Goal: Information Seeking & Learning: Learn about a topic

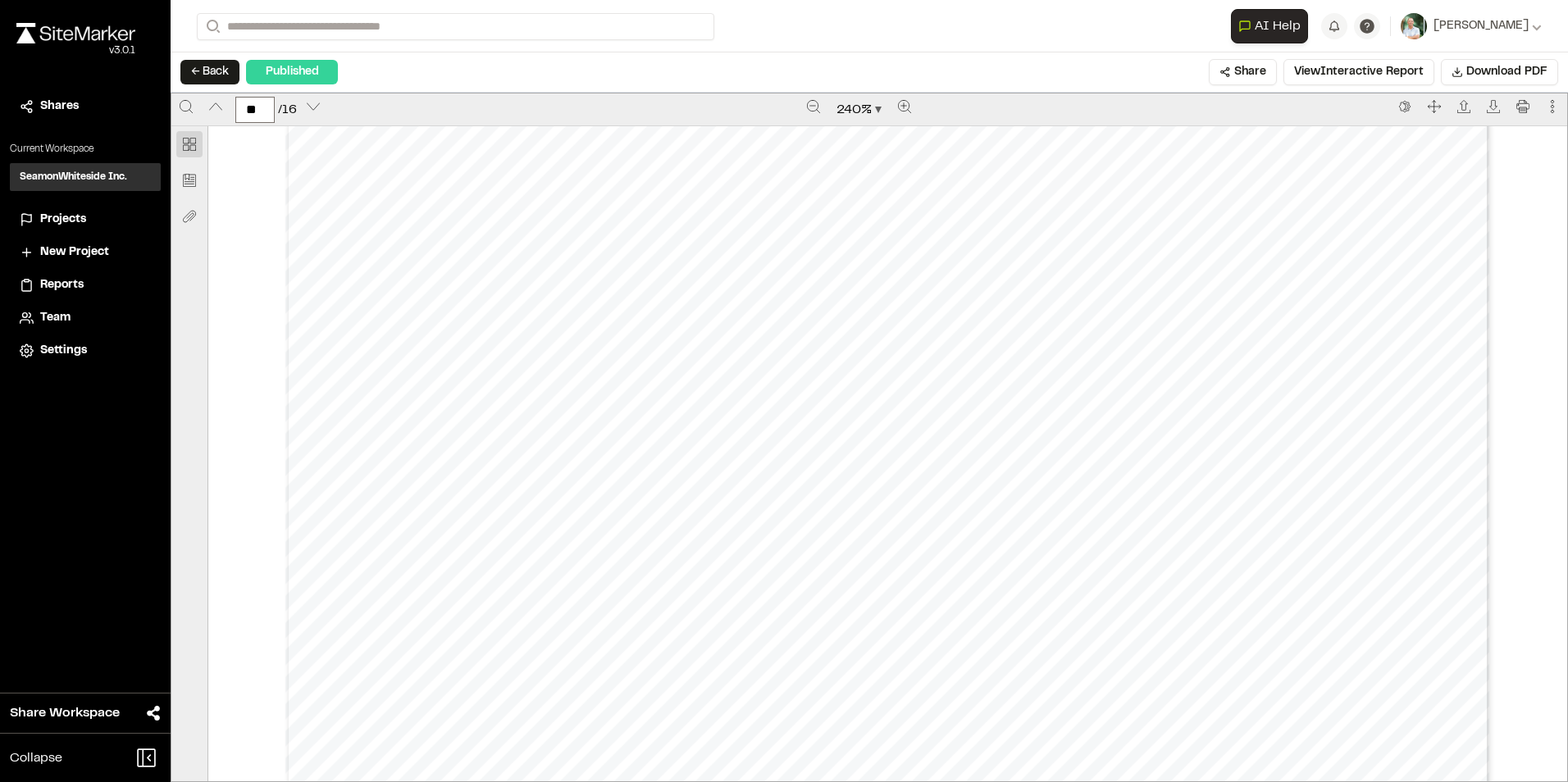
scroll to position [19598, 0]
type input "**"
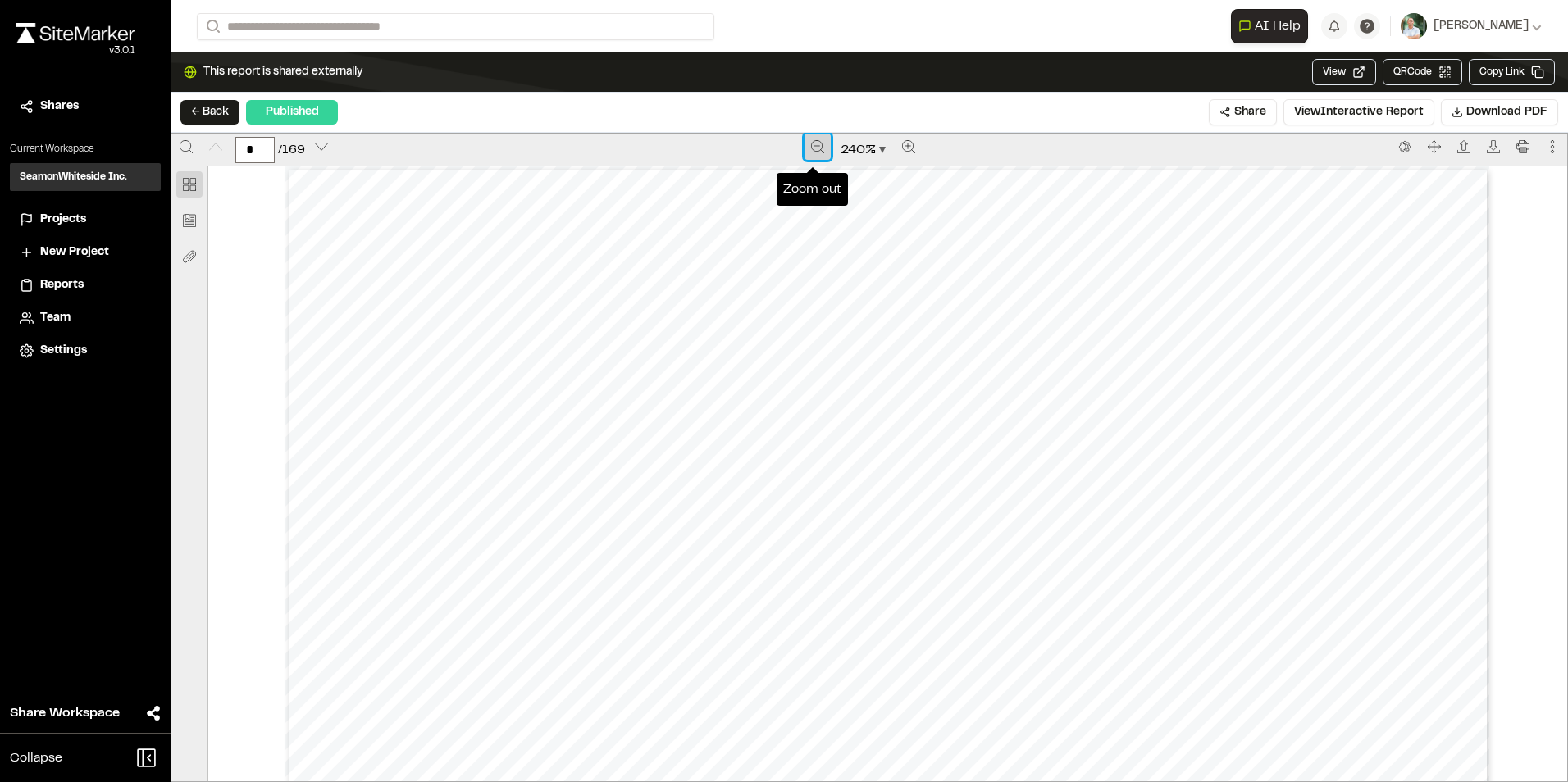
click at [811, 148] on icon "Zoom out" at bounding box center [817, 147] width 13 height 13
click at [812, 148] on icon "Zoom out" at bounding box center [817, 147] width 13 height 13
click at [812, 148] on icon "Zoom out" at bounding box center [818, 147] width 13 height 13
click at [817, 146] on icon "Zoom out" at bounding box center [817, 147] width 13 height 13
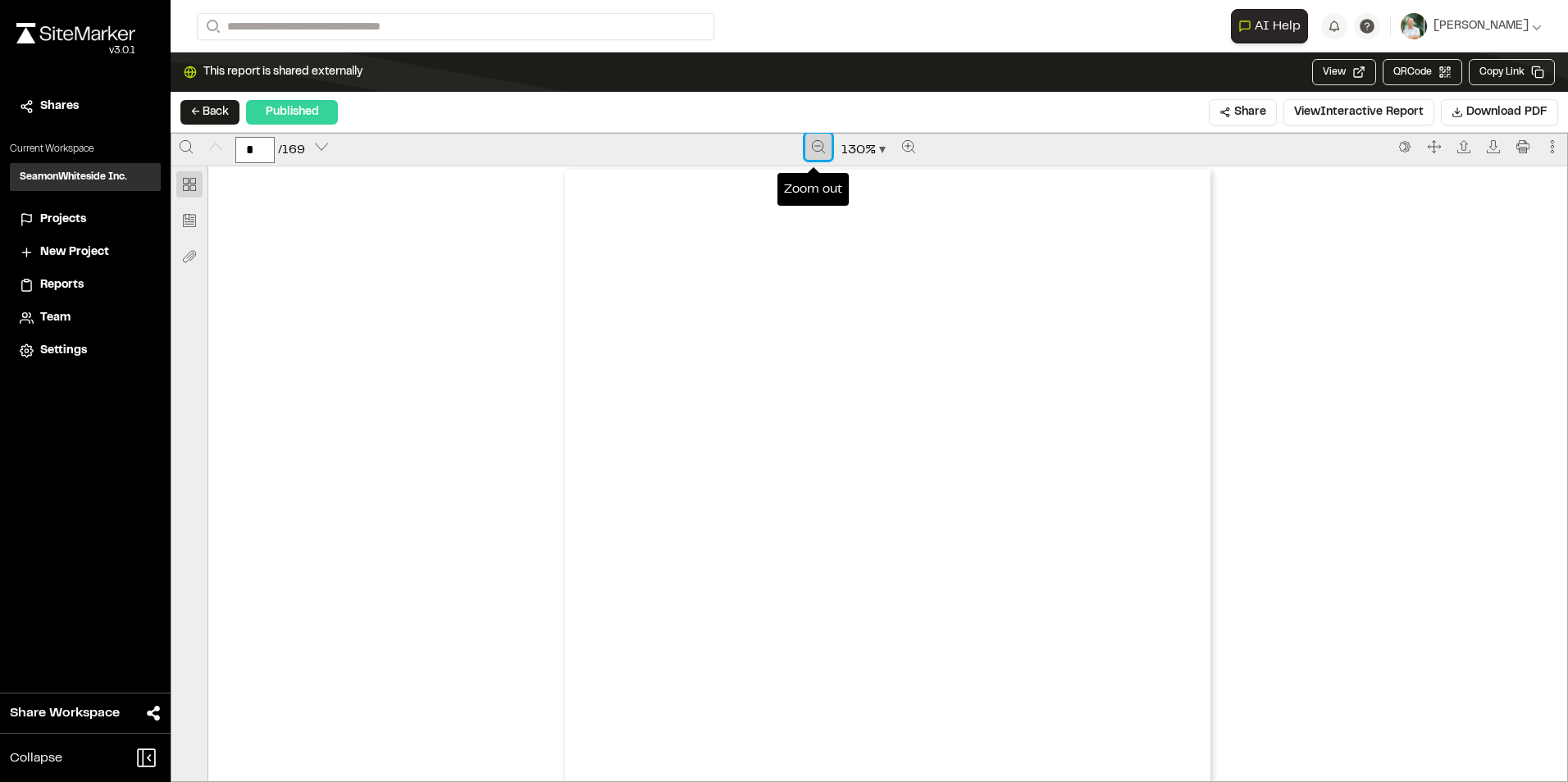
click at [817, 146] on icon "Zoom out" at bounding box center [817, 147] width 13 height 13
click at [817, 146] on icon "Zoom out" at bounding box center [818, 147] width 13 height 13
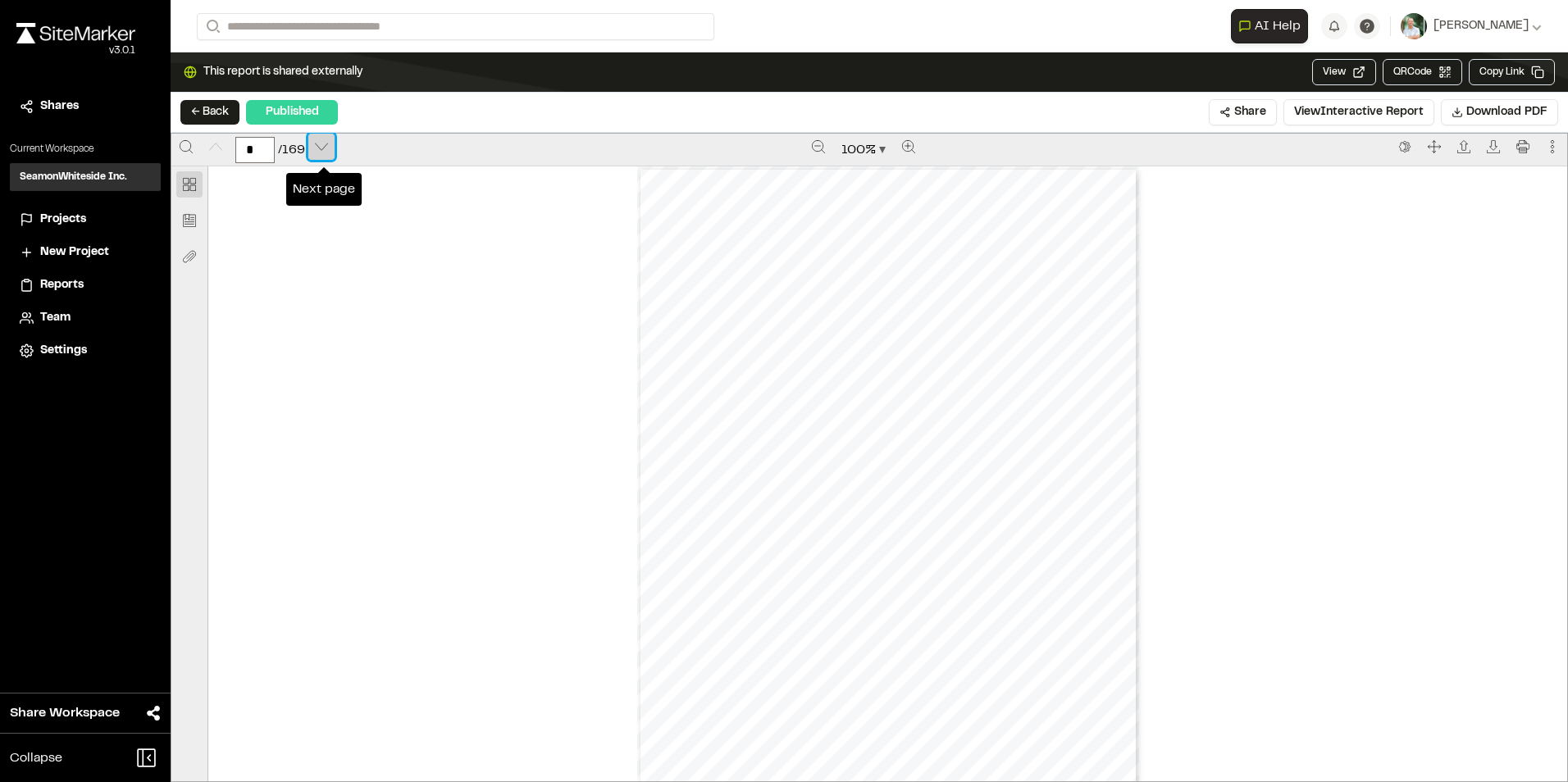
click at [319, 142] on icon "Next page" at bounding box center [321, 147] width 13 height 13
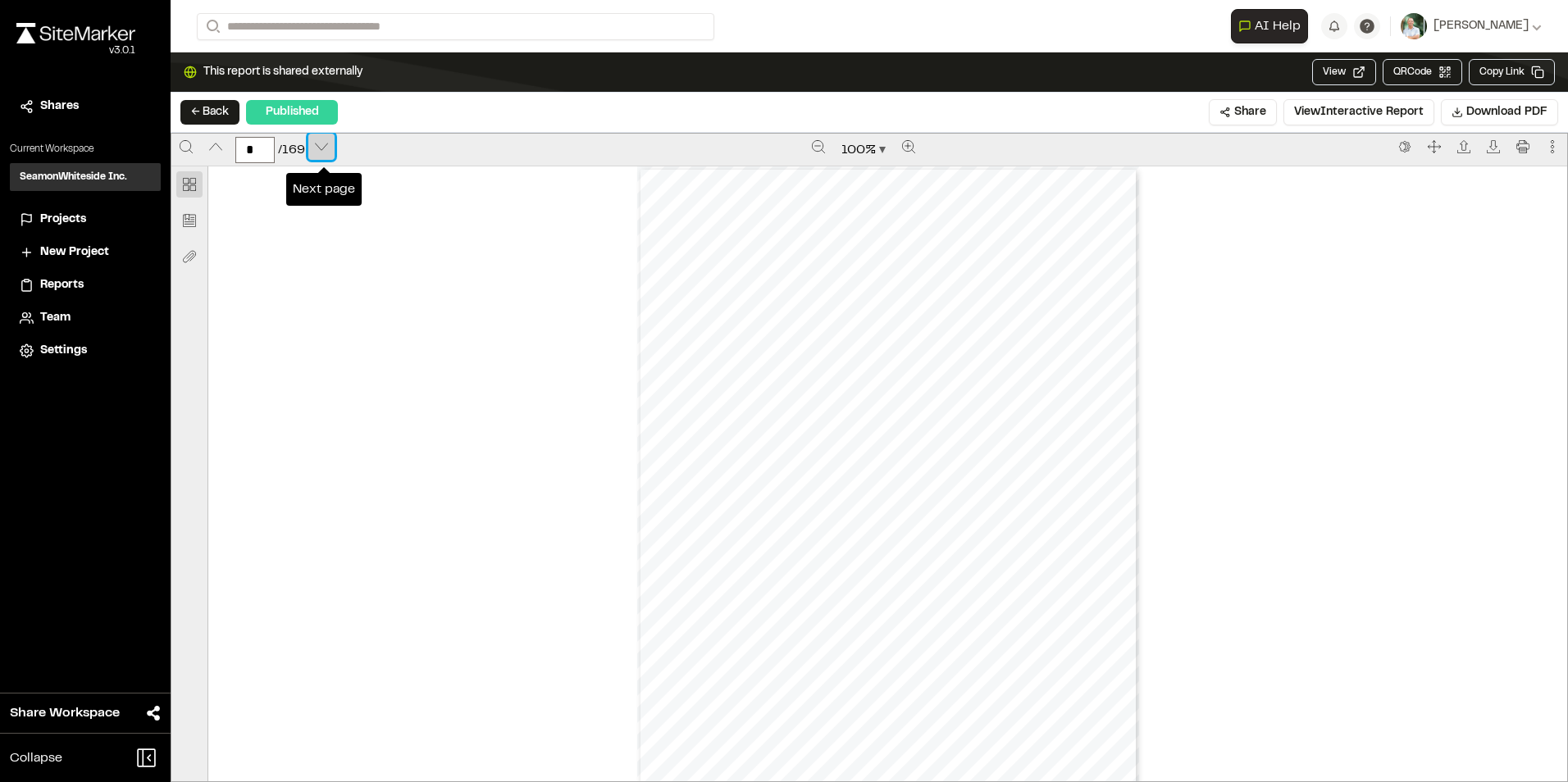
click at [319, 142] on icon "Next page" at bounding box center [321, 147] width 13 height 13
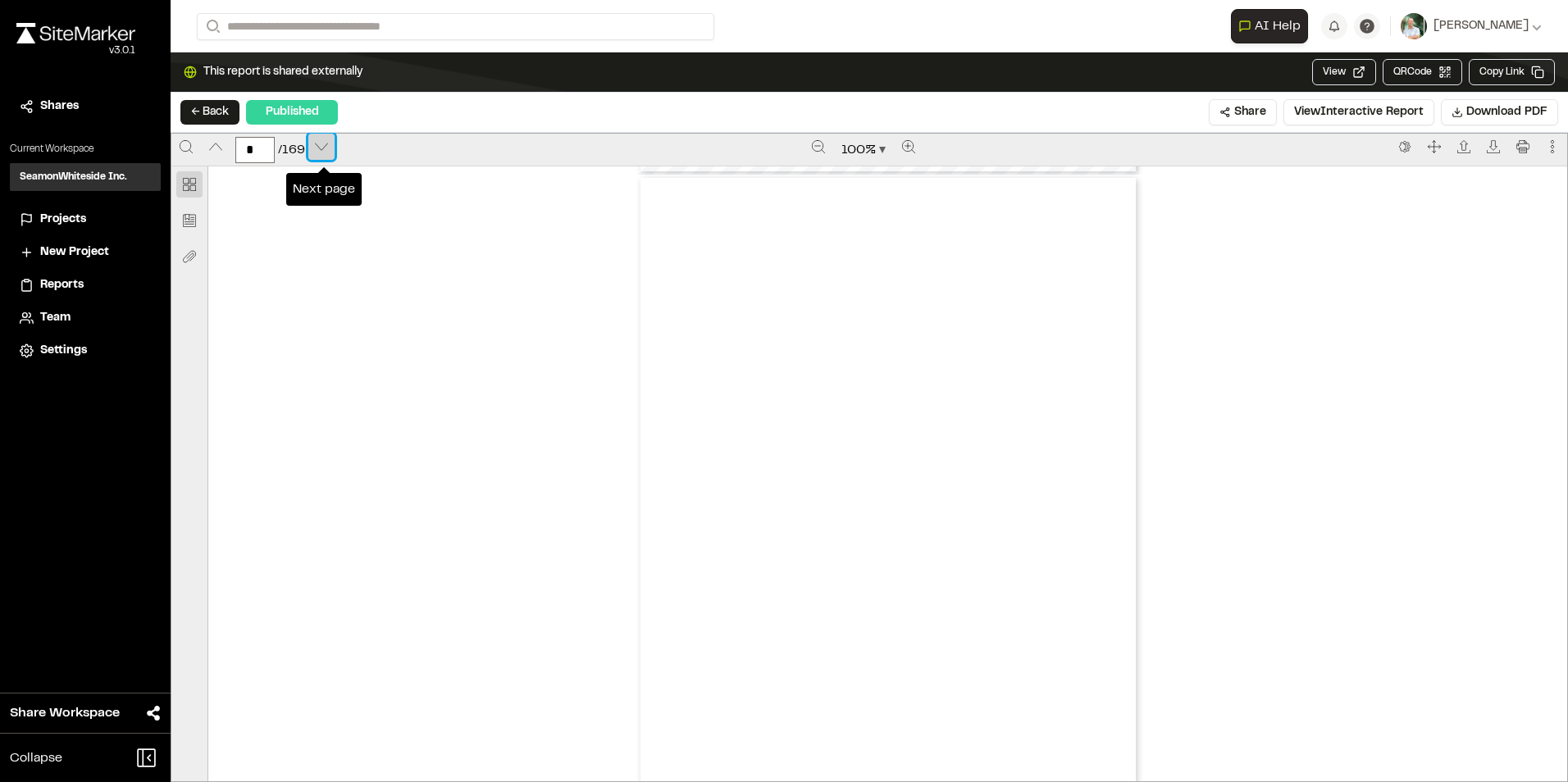
scroll to position [3896, 0]
click at [319, 142] on icon "Next page" at bounding box center [321, 147] width 13 height 13
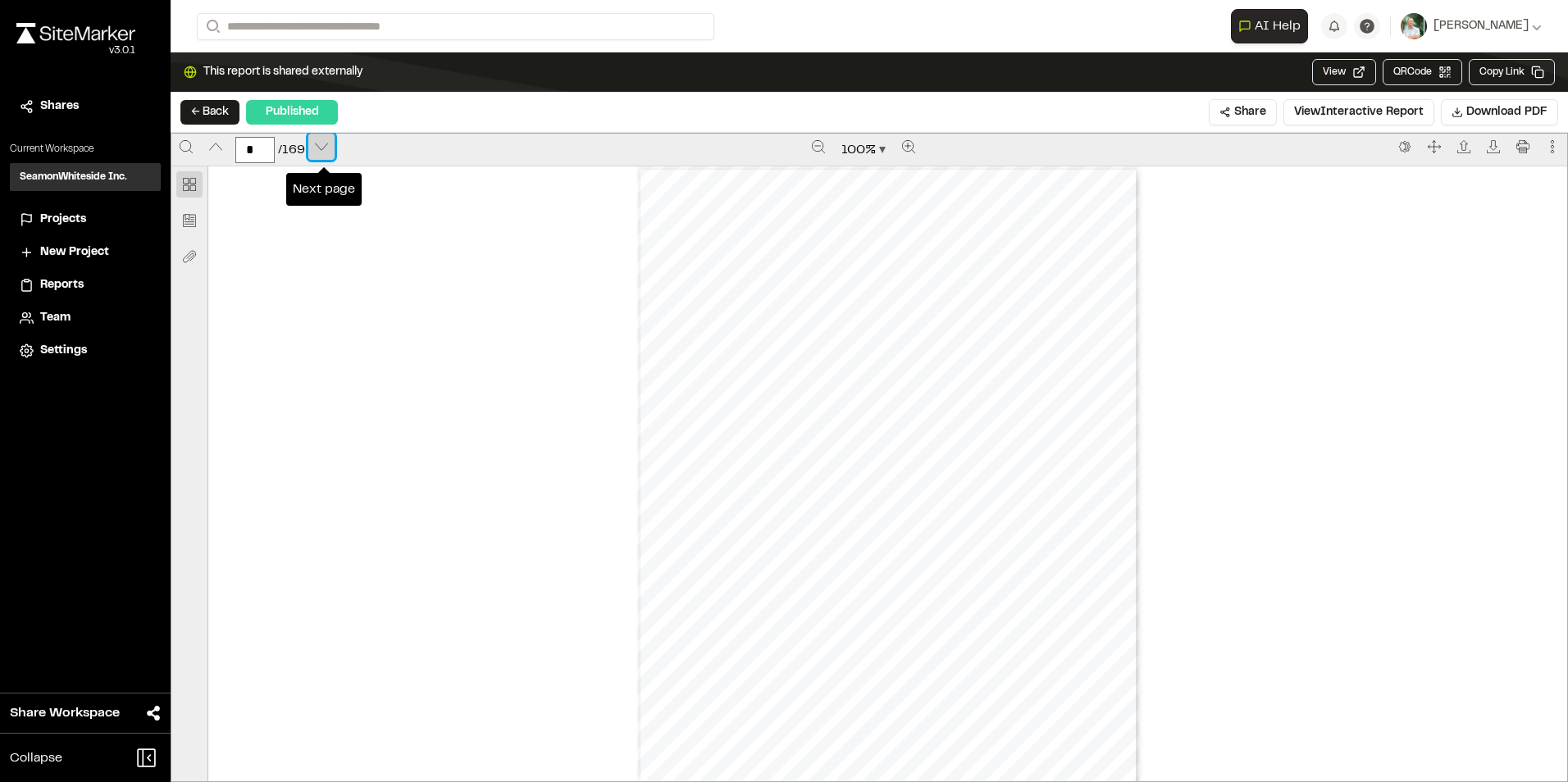
click at [319, 142] on icon "Next page" at bounding box center [321, 147] width 13 height 13
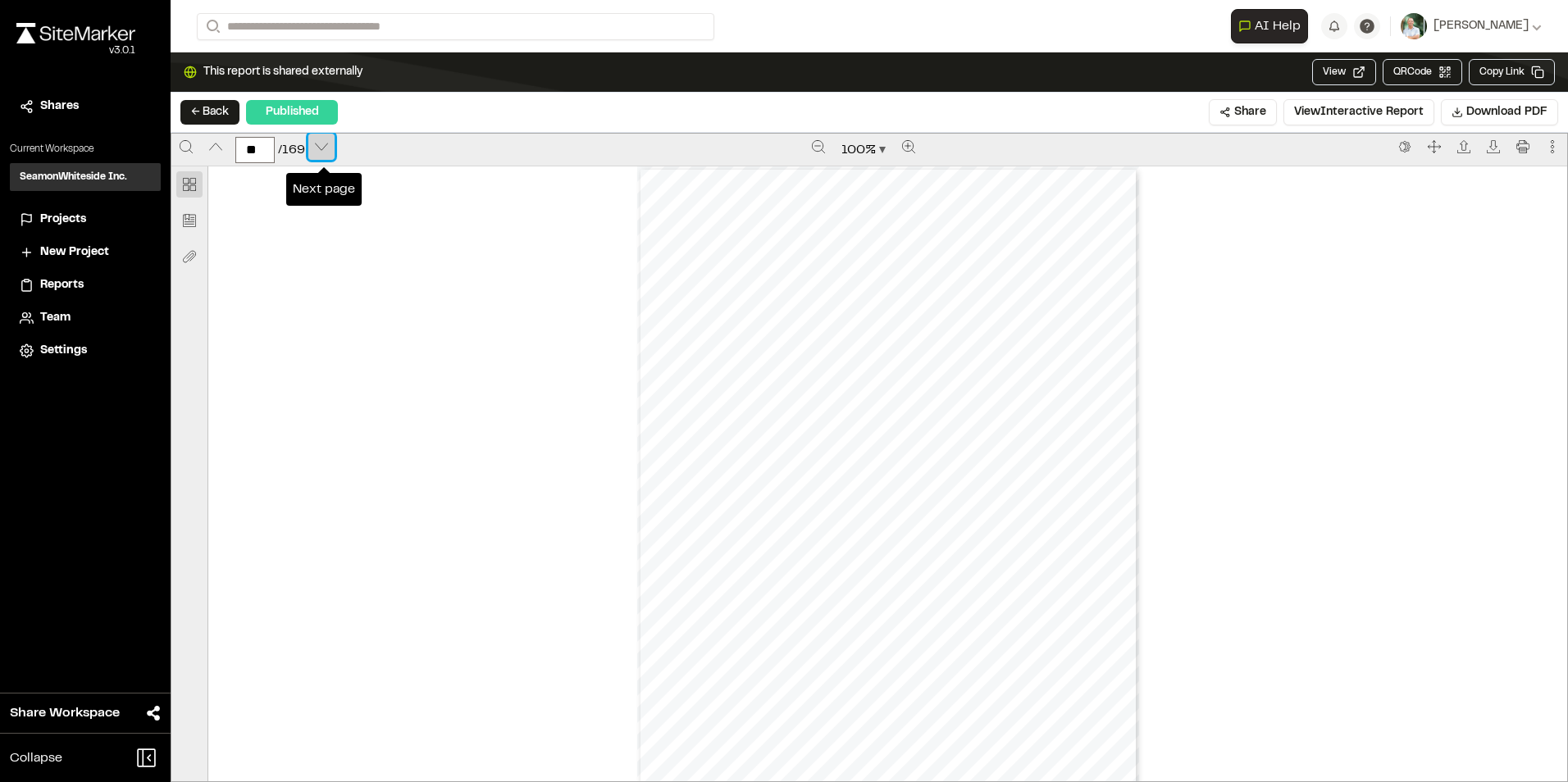
click at [319, 142] on icon "Next page" at bounding box center [321, 147] width 13 height 13
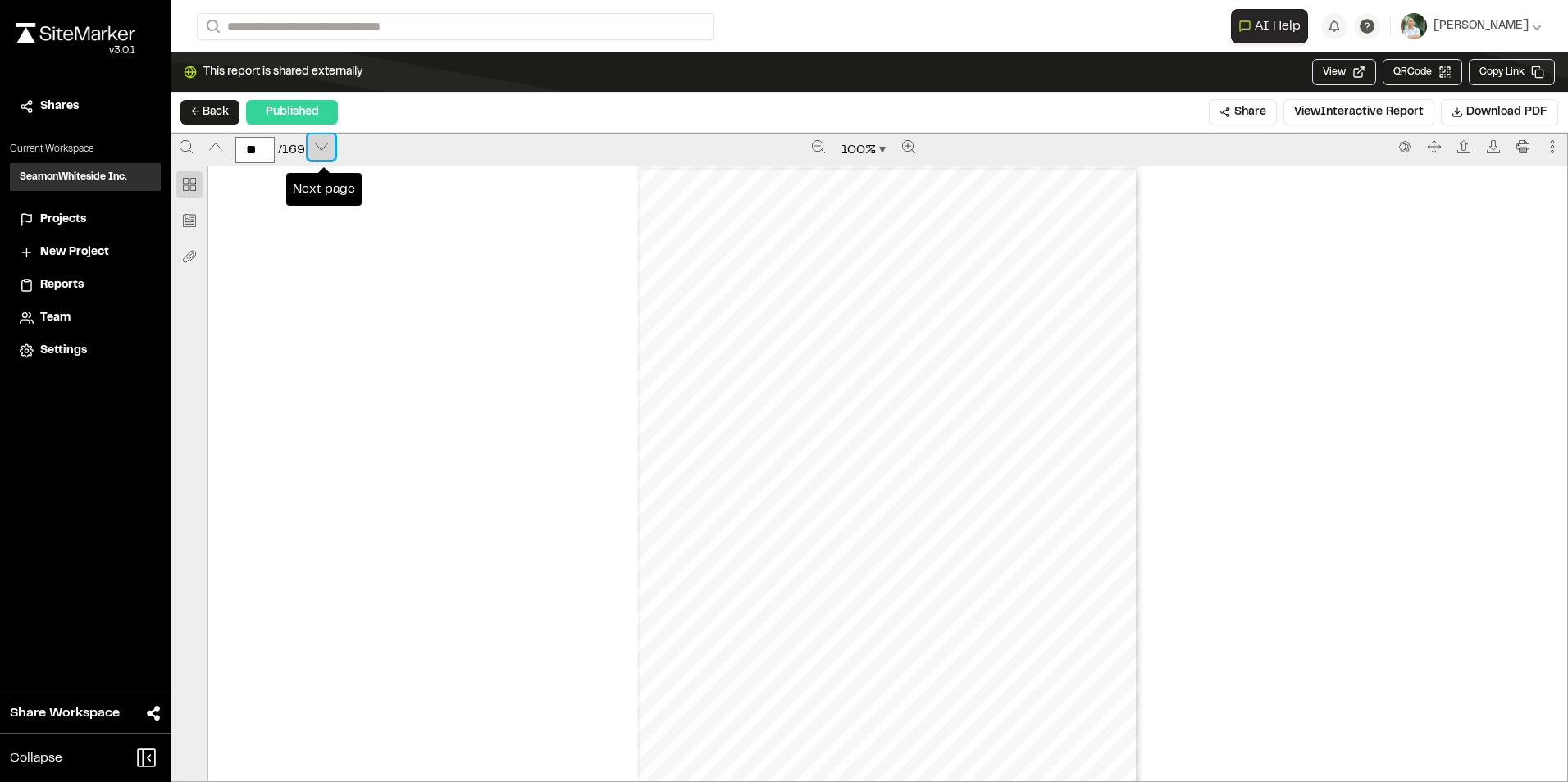
scroll to position [9093, 0]
click at [319, 142] on icon "Next page" at bounding box center [321, 147] width 13 height 13
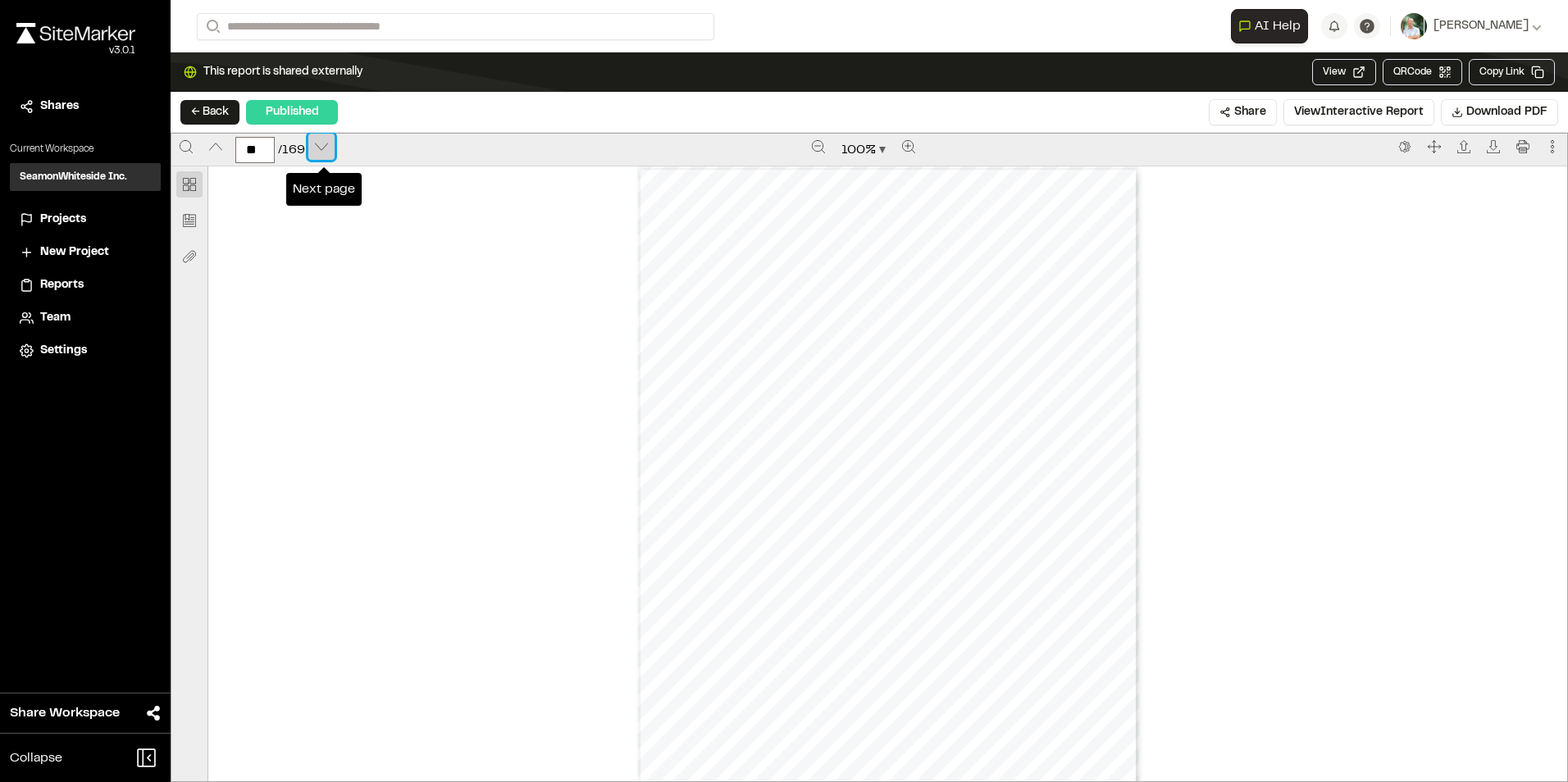
click at [319, 142] on icon "Next page" at bounding box center [321, 147] width 13 height 13
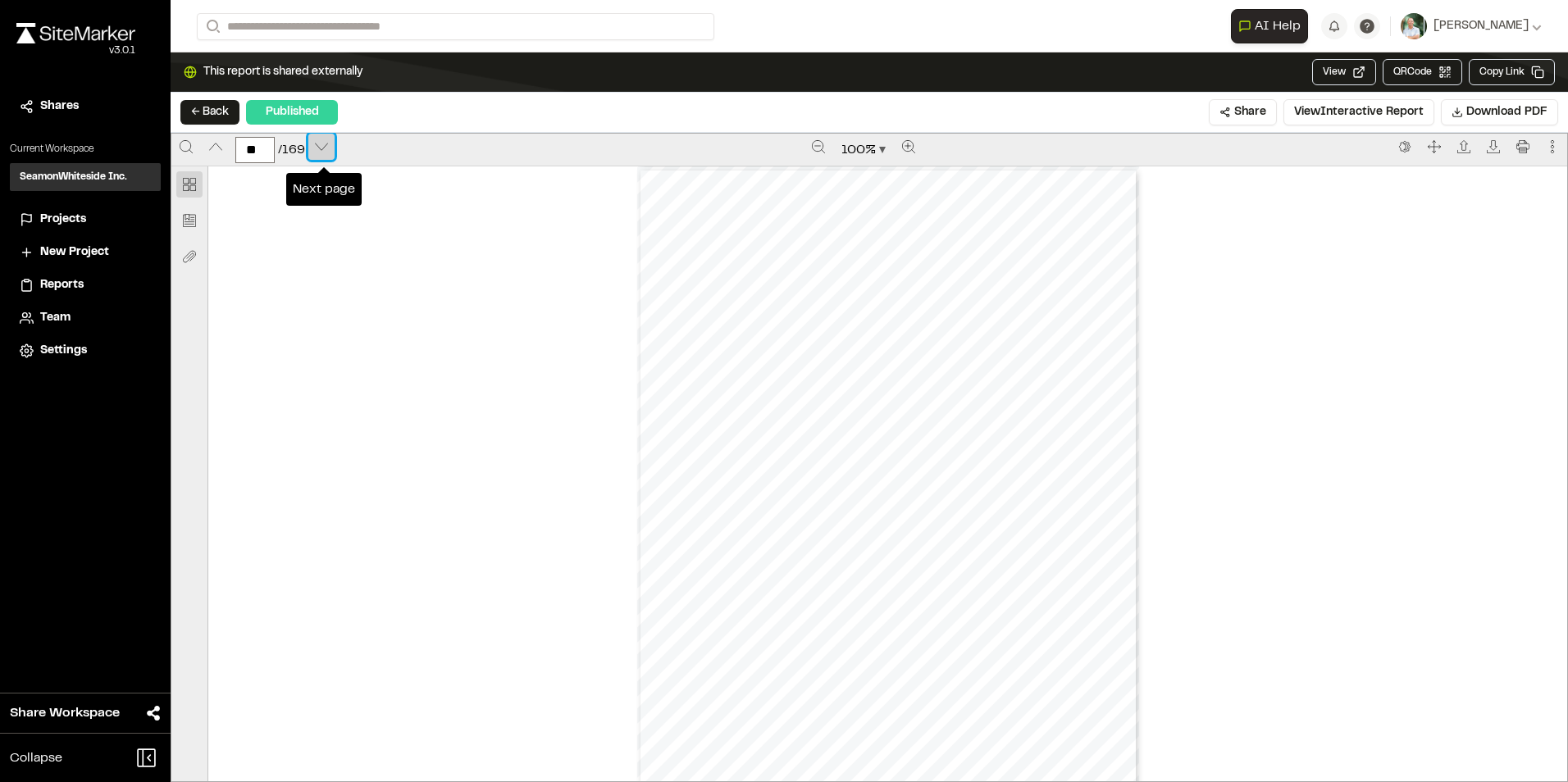
scroll to position [12339, 0]
click at [319, 142] on icon "Next page" at bounding box center [321, 147] width 13 height 13
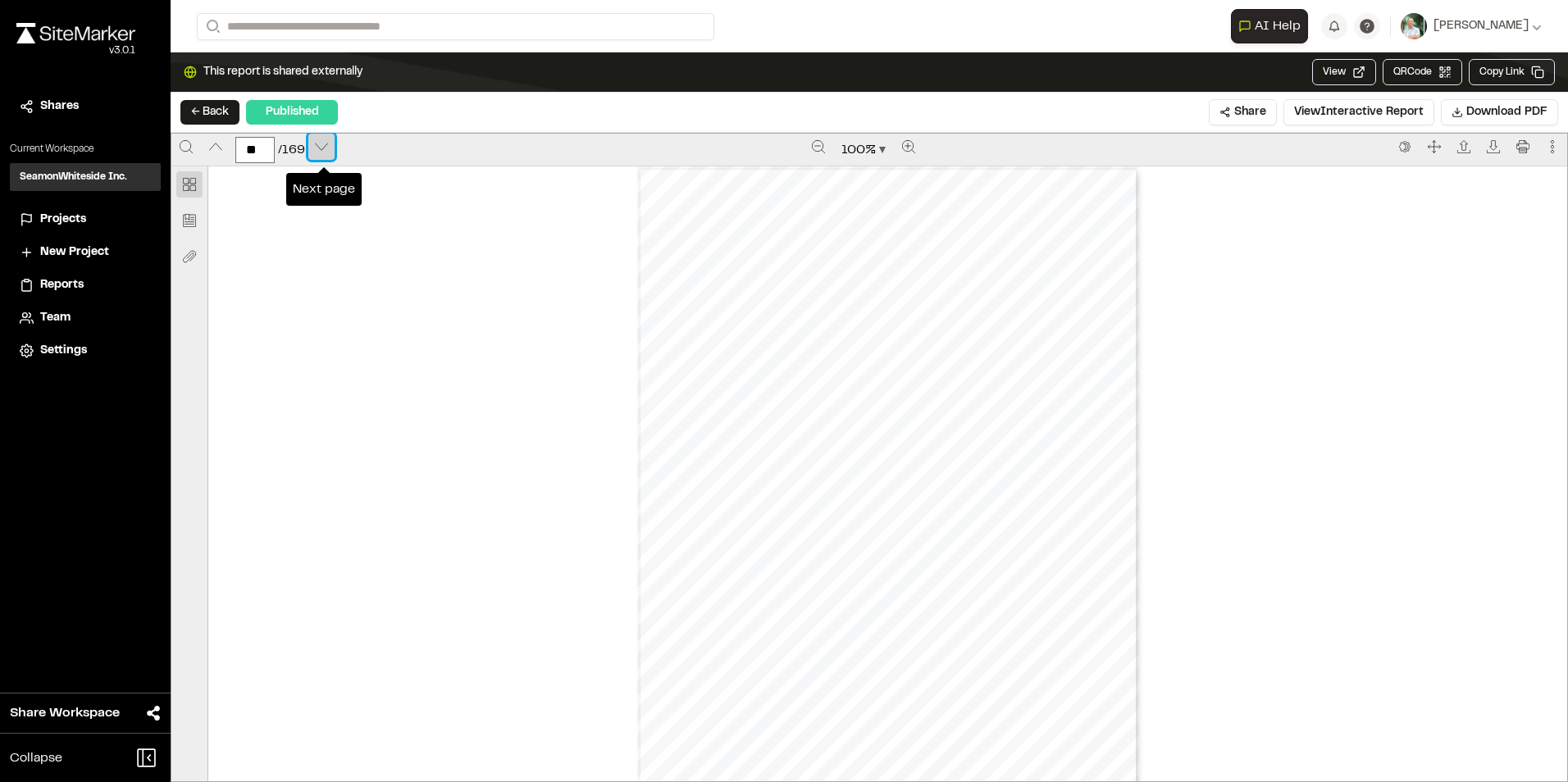
click at [319, 142] on icon "Next page" at bounding box center [321, 147] width 13 height 13
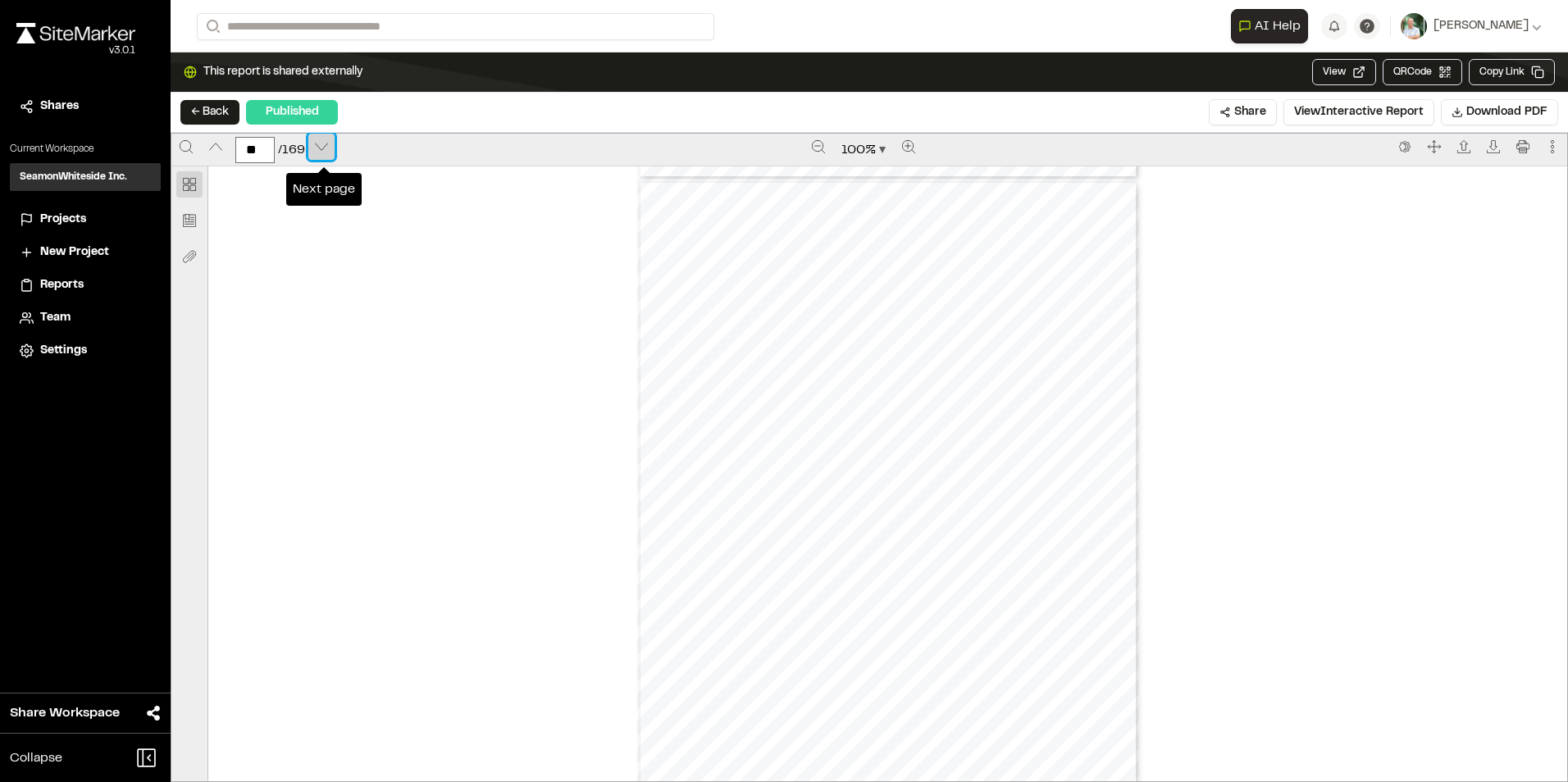
scroll to position [15587, 0]
click at [319, 142] on icon "Next page" at bounding box center [321, 147] width 13 height 13
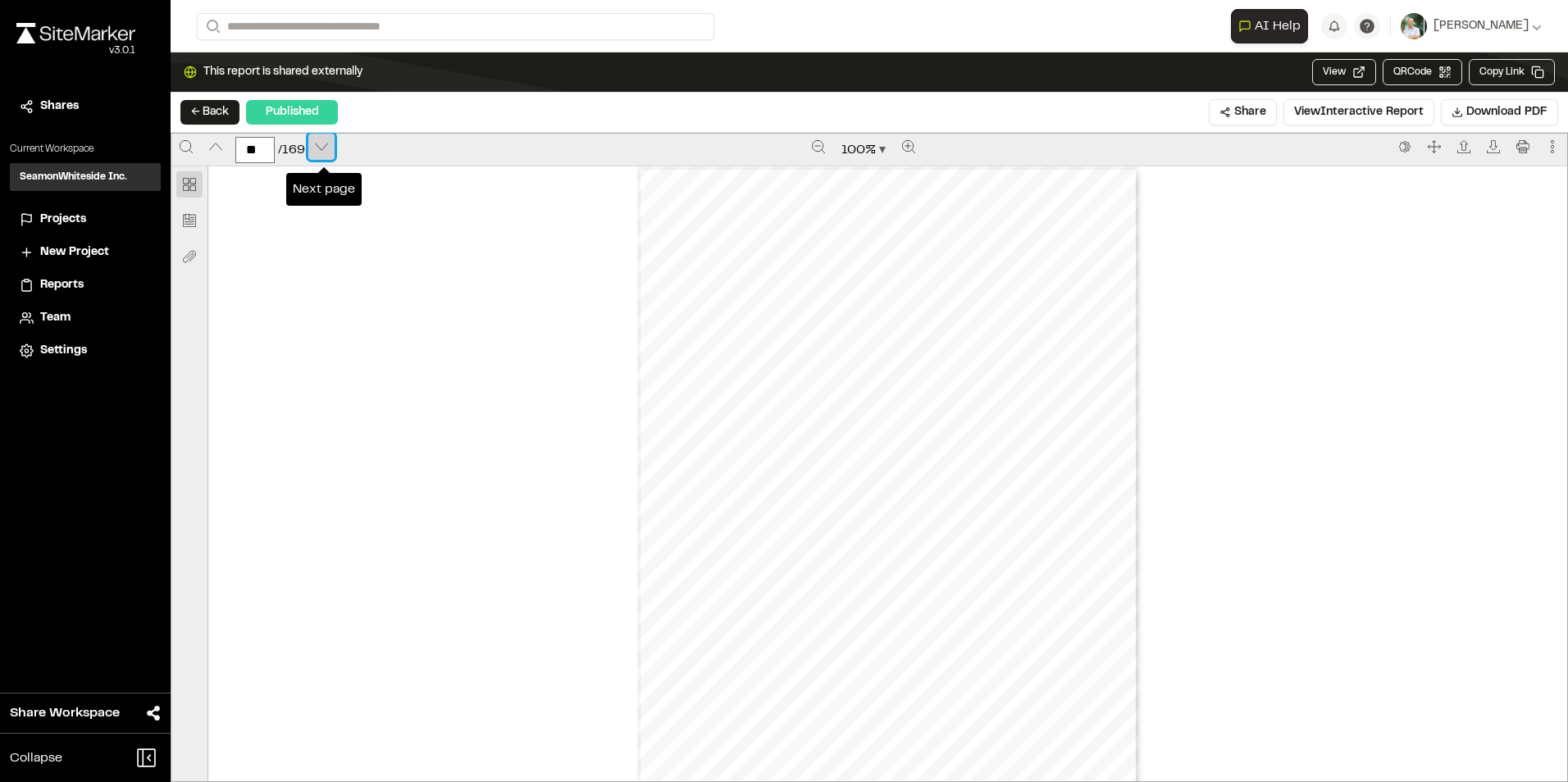
click at [319, 142] on icon "Next page" at bounding box center [321, 147] width 13 height 13
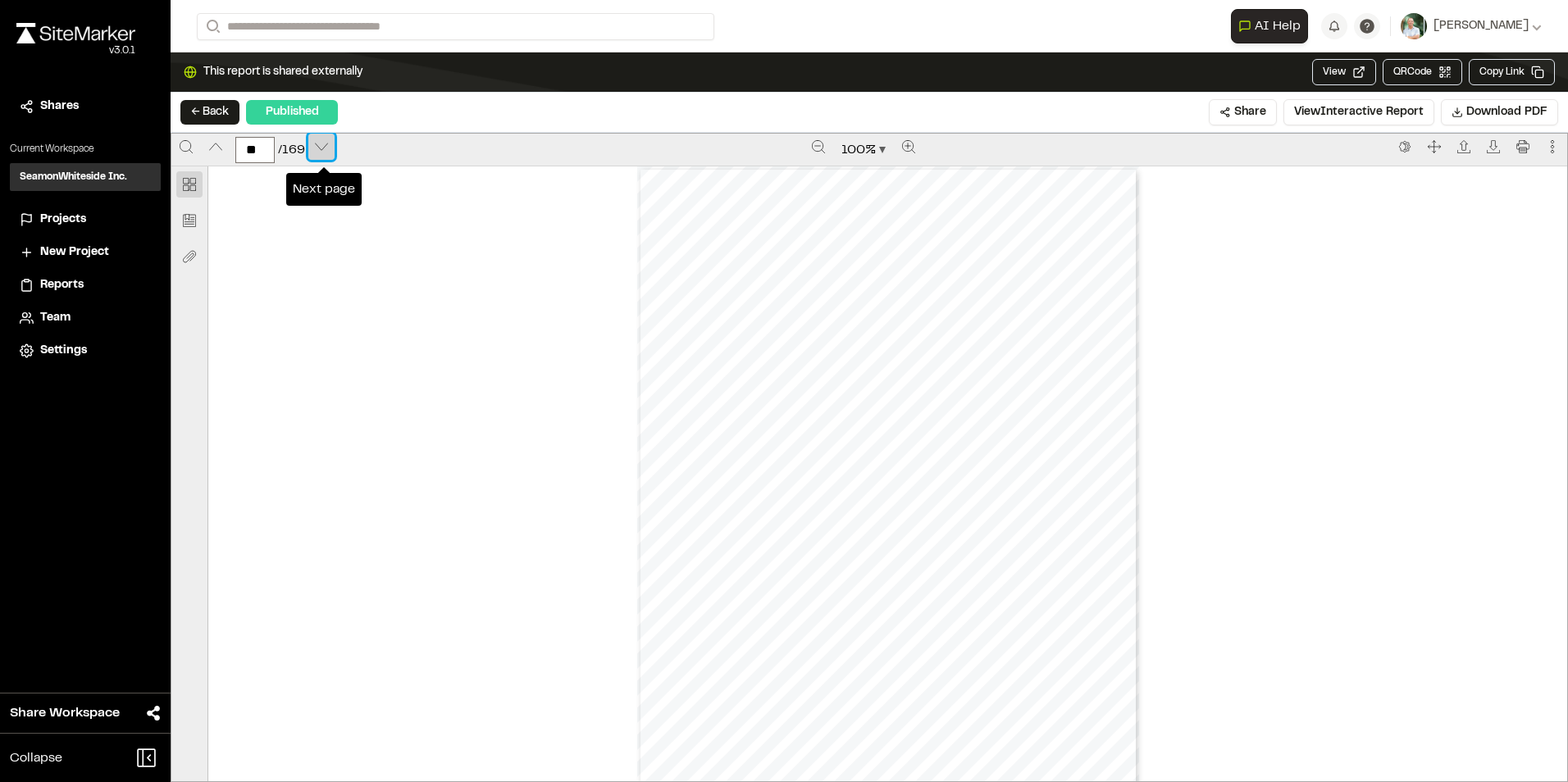
click at [319, 142] on icon "Next page" at bounding box center [321, 147] width 13 height 13
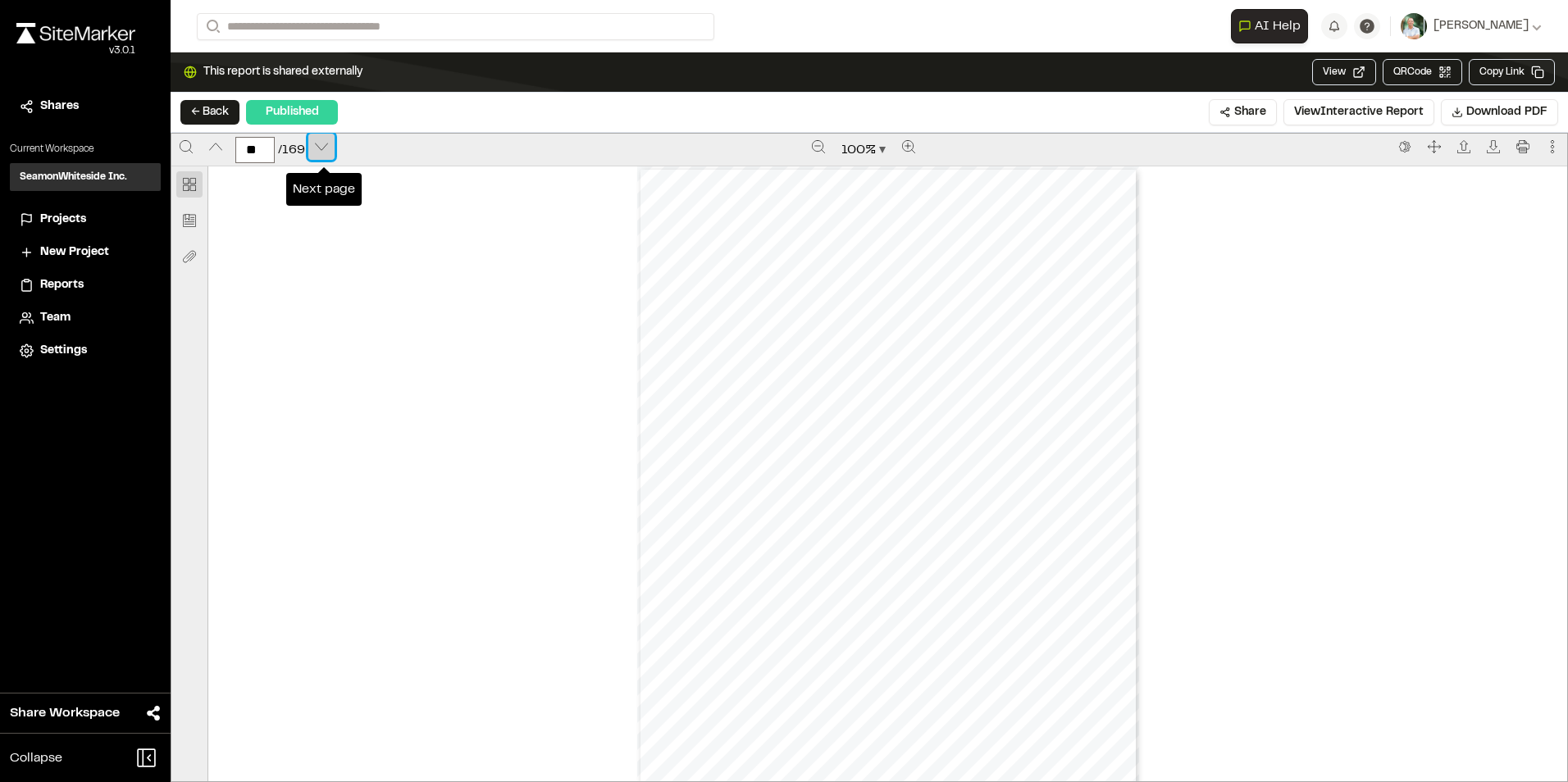
click at [319, 142] on icon "Next page" at bounding box center [321, 147] width 13 height 13
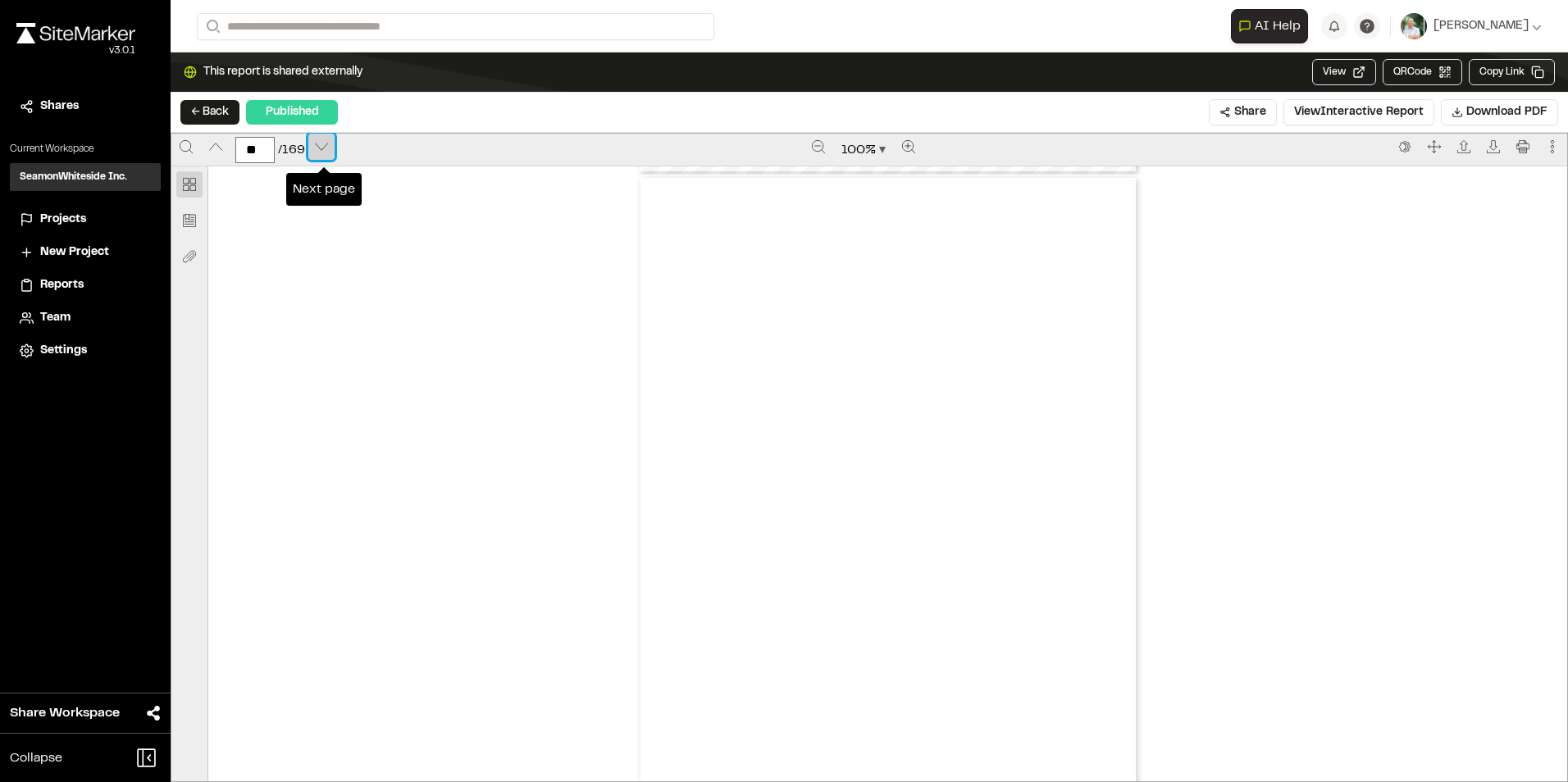
scroll to position [24679, 0]
click at [319, 142] on icon "Next page" at bounding box center [321, 147] width 13 height 13
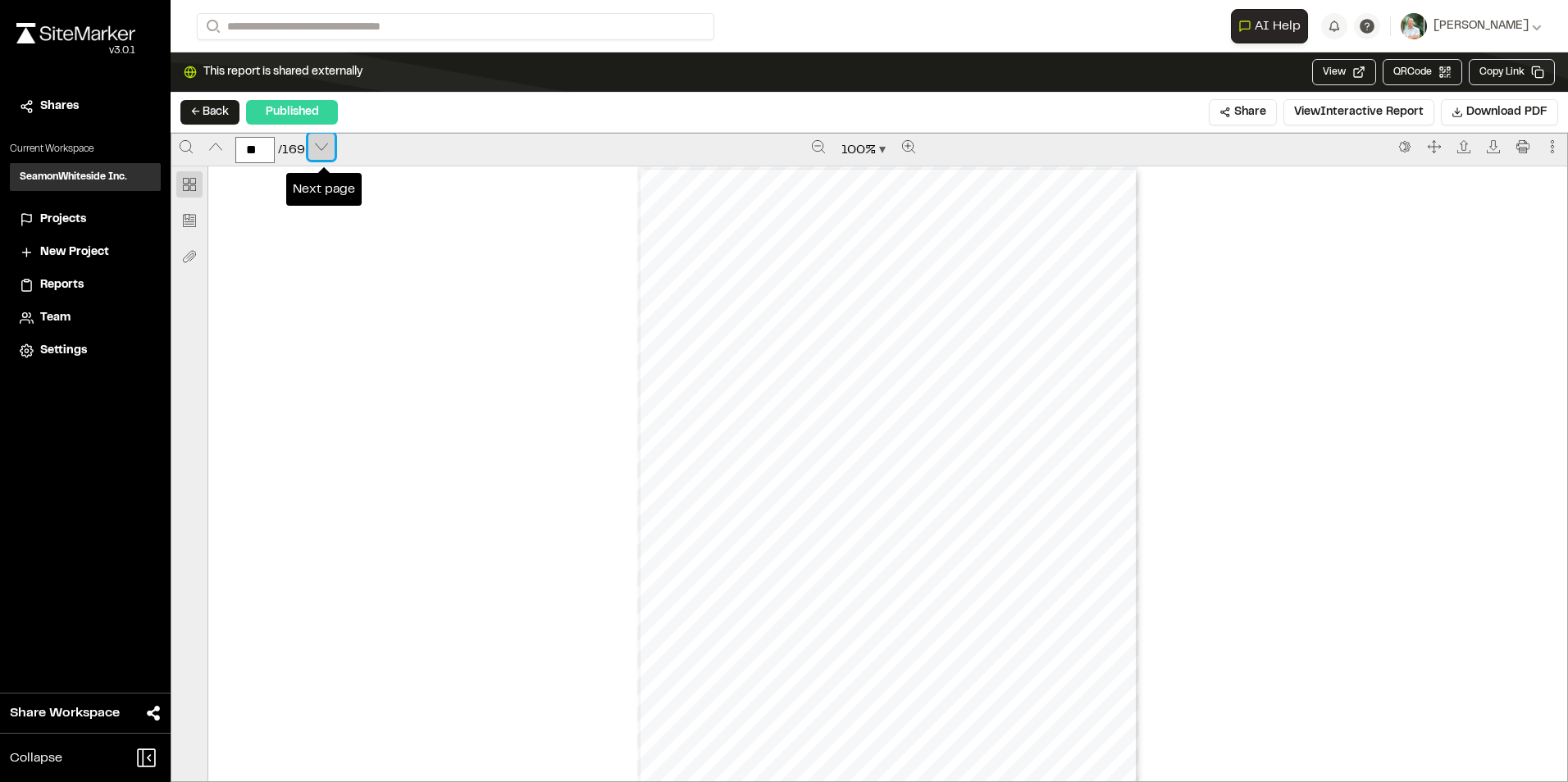
click at [319, 142] on icon "Next page" at bounding box center [321, 147] width 13 height 13
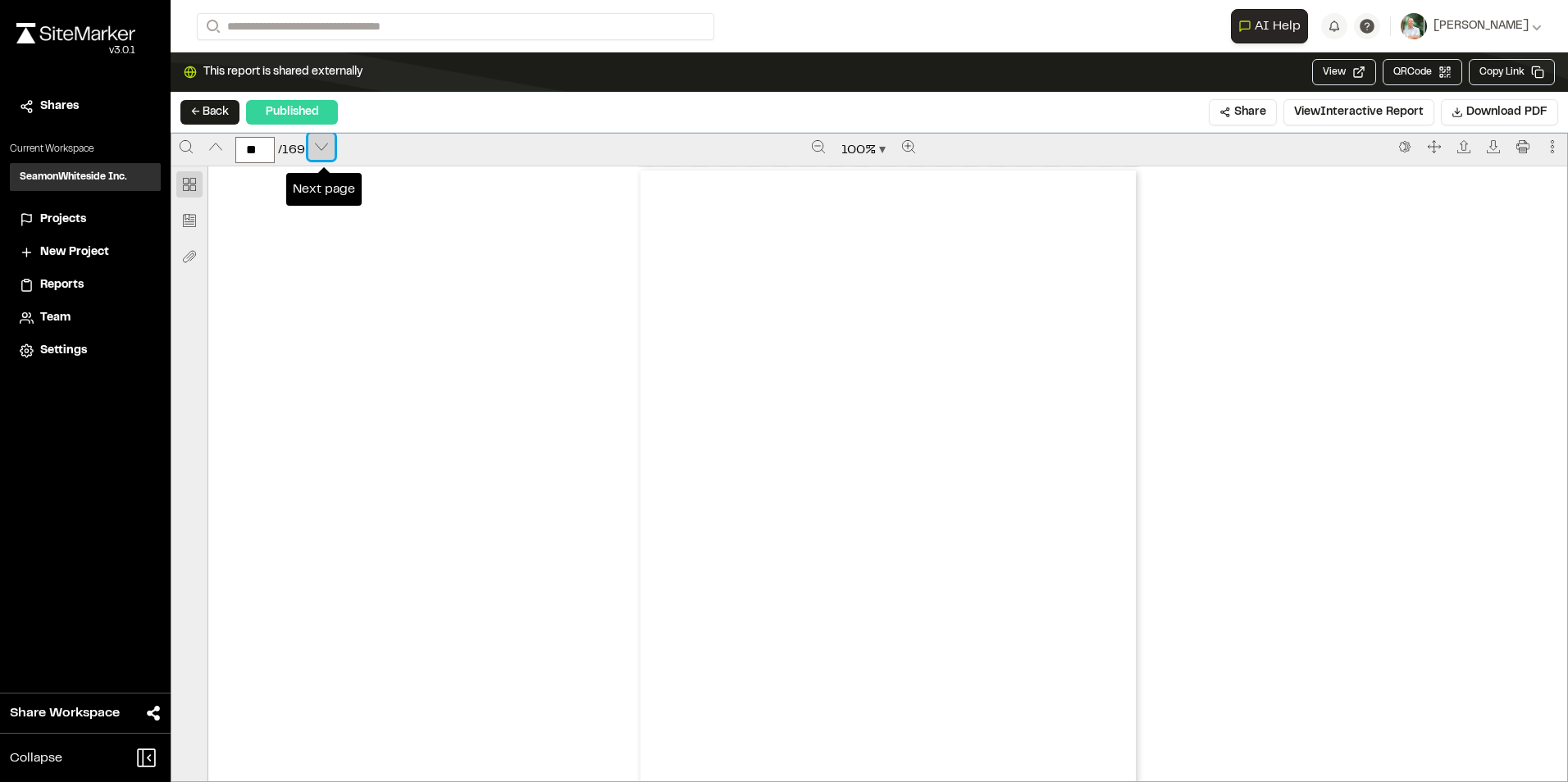
scroll to position [27926, 0]
click at [319, 142] on icon "Next page" at bounding box center [321, 147] width 13 height 13
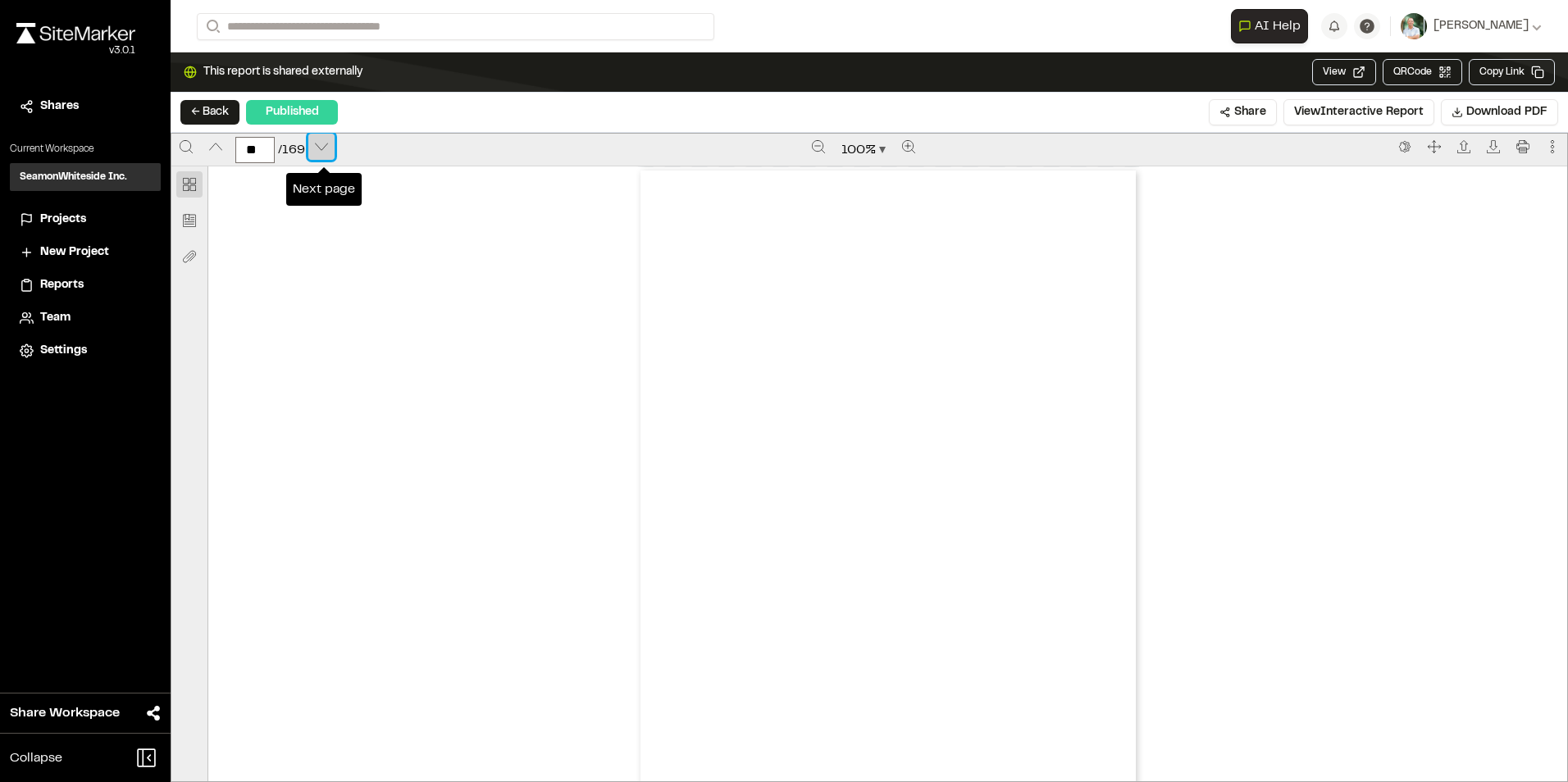
scroll to position [29874, 0]
click at [834, 350] on div "Prepared by [PERSON_NAME] - 47 - Created with SiteMarker" at bounding box center [888, 491] width 501 height 650
click at [880, 363] on div "Prepared by [PERSON_NAME] - 47 - Created with SiteMarker" at bounding box center [888, 491] width 501 height 650
click at [693, 323] on div "Prepared by [PERSON_NAME] - 47 - Created with SiteMarker" at bounding box center [888, 491] width 501 height 650
click at [737, 327] on div "Prepared by [PERSON_NAME] - 47 - Created with SiteMarker" at bounding box center [888, 491] width 501 height 650
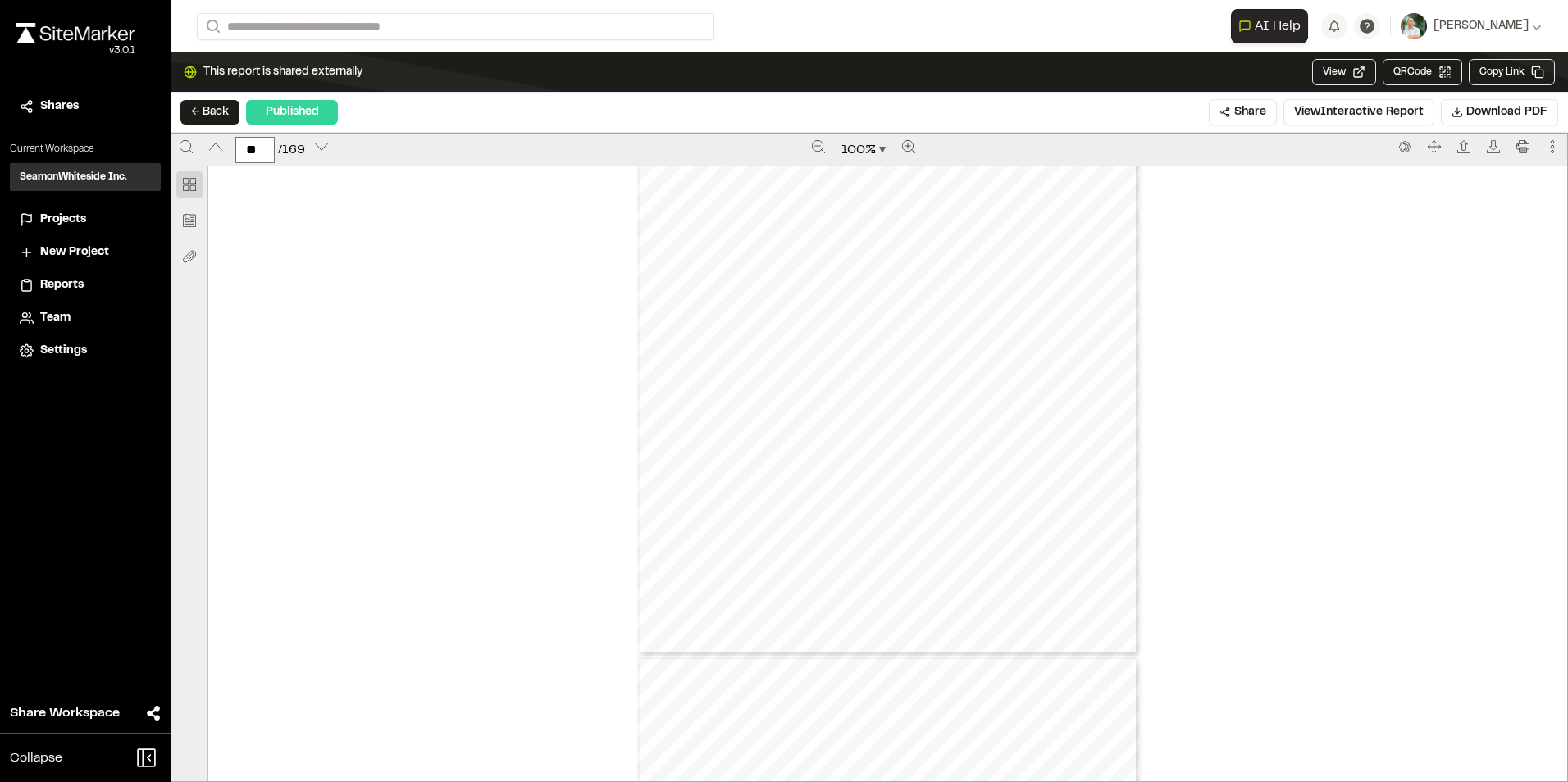
scroll to position [37746, 0]
click at [956, 546] on div "Prepared by [PERSON_NAME] - 59 - Created with SiteMarker" at bounding box center [888, 413] width 501 height 650
type input "**"
